Goal: Task Accomplishment & Management: Manage account settings

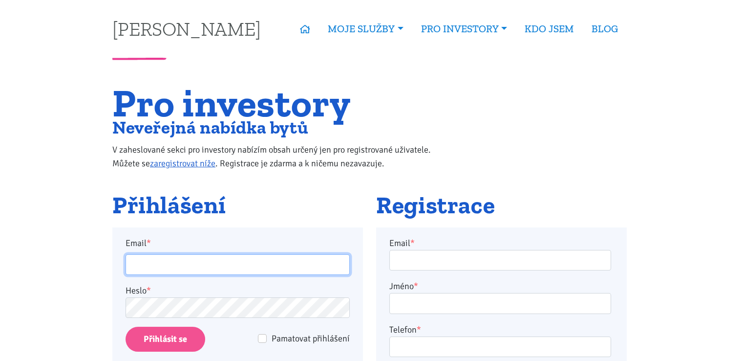
click at [260, 260] on input "Email *" at bounding box center [238, 264] width 224 height 21
type input "pospisilova@spravujeme.cz"
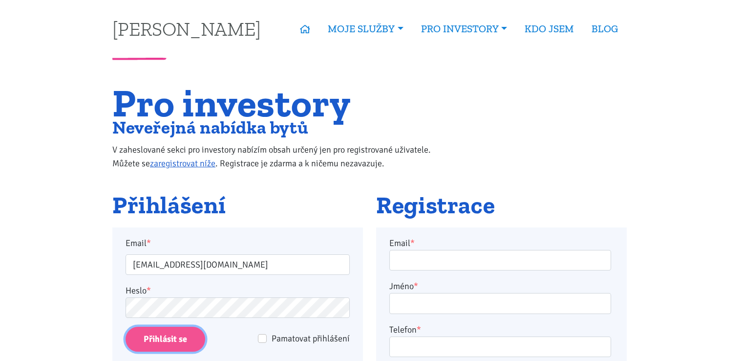
click at [194, 337] on input "Přihlásit se" at bounding box center [166, 338] width 80 height 25
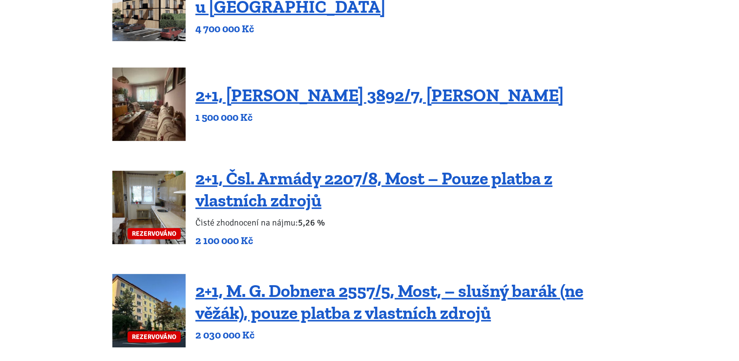
scroll to position [391, 0]
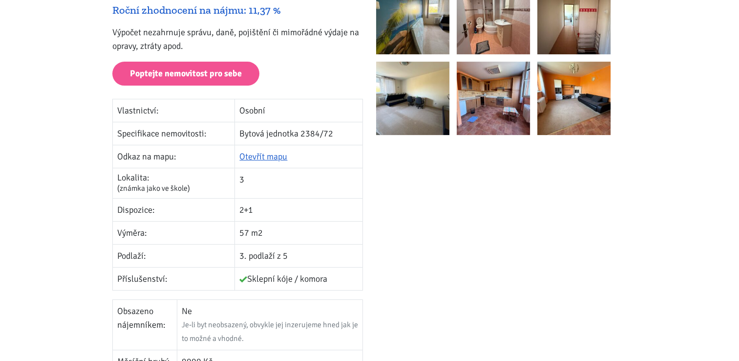
scroll to position [147, 0]
